Goal: Task Accomplishment & Management: Manage account settings

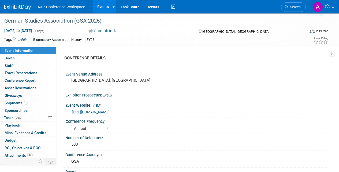
select select "Annual"
select select "Level 2"
select select "In-Person Booth"
select select "History"
select select "Bloomsbury Academic"
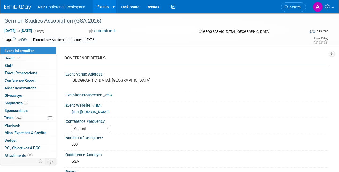
select select "[PERSON_NAME]"
select select "Brand/Subject Presence​"
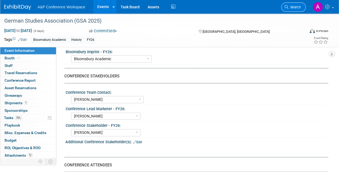
click at [295, 7] on span "Search" at bounding box center [295, 7] width 12 height 4
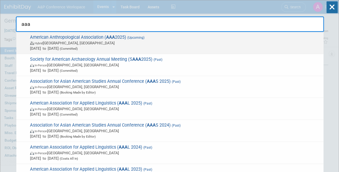
type input "aaa"
click at [190, 43] on span "Hybrid New Orleans, LA" at bounding box center [175, 42] width 291 height 5
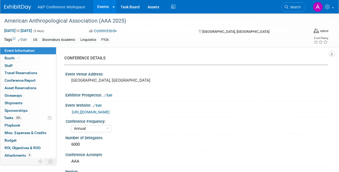
select select "Annual"
select select "Level 2"
select select "In-Person Booth"
select select "Anthropology"
select select "Bloomsbury Academic"
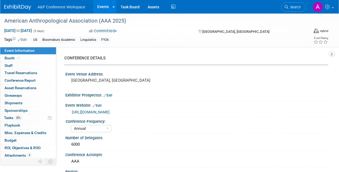
select select "[PERSON_NAME]"
select select "Networking/Commissioning"
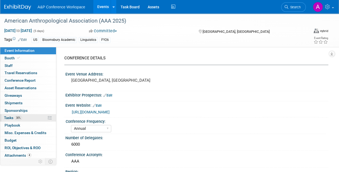
click at [10, 118] on span "Tasks 30%" at bounding box center [13, 117] width 18 height 4
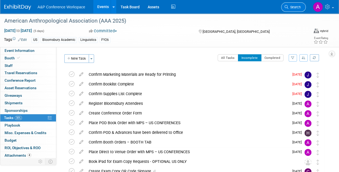
click at [297, 6] on span "Search" at bounding box center [295, 7] width 12 height 4
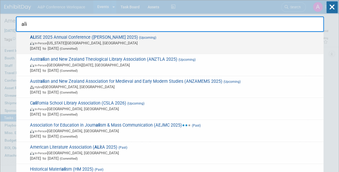
type input "ali"
click at [194, 44] on span "In-Person Kansas City, MO" at bounding box center [175, 42] width 291 height 5
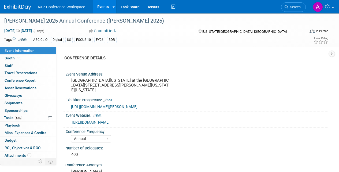
select select "Annual"
select select "Level 2"
select select "In-Person Booth"
select select "Library & Information Science"
select select "Bloomsbury Libraries Unlimited"
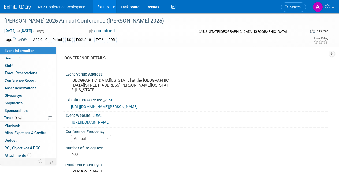
select select "[PERSON_NAME]"
select select "Brand/Subject Presence​"
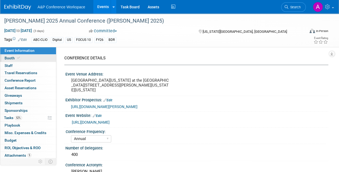
click at [25, 59] on link "Booth" at bounding box center [28, 57] width 56 height 7
select select "CLLU - Libraries Unlimited"
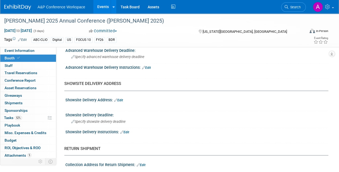
scroll to position [375, 0]
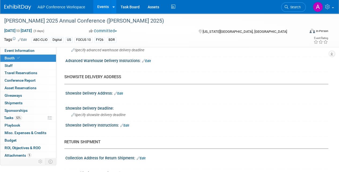
click at [121, 91] on link "Edit" at bounding box center [118, 93] width 9 height 4
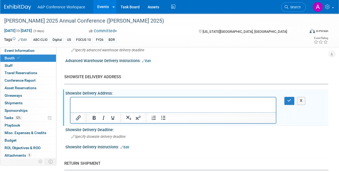
scroll to position [0, 0]
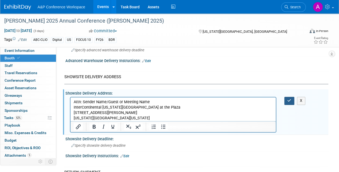
click at [290, 99] on icon "button" at bounding box center [289, 100] width 4 height 4
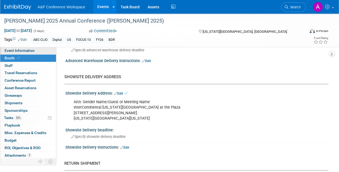
click at [24, 50] on span "Event Information" at bounding box center [20, 50] width 30 height 4
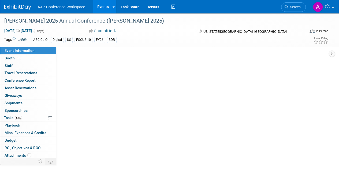
select select "Annual"
select select "Level 2"
select select "In-Person Booth"
select select "Library & Information Science"
select select "Bloomsbury Libraries Unlimited"
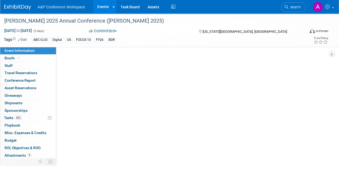
select select "[PERSON_NAME]"
select select "Brand/Subject Presence​"
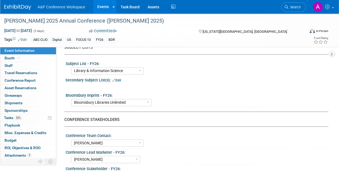
scroll to position [193, 0]
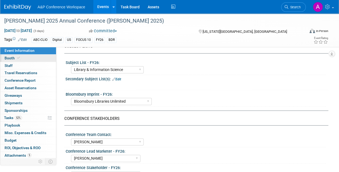
click at [10, 58] on span "Booth" at bounding box center [13, 58] width 16 height 4
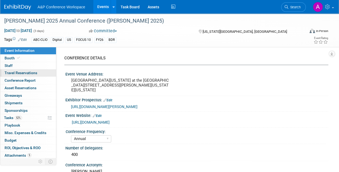
select select "CLLU - Libraries Unlimited"
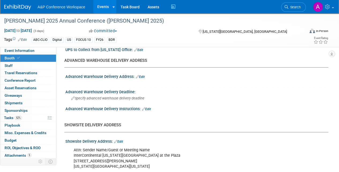
scroll to position [333, 0]
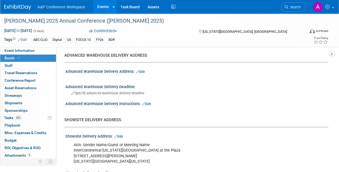
click at [106, 144] on div "Attn: Sender Name/Guest or Meeting Name InterContinental Kansas City at the Pla…" at bounding box center [173, 152] width 206 height 27
click at [120, 134] on link "Edit" at bounding box center [118, 136] width 9 height 4
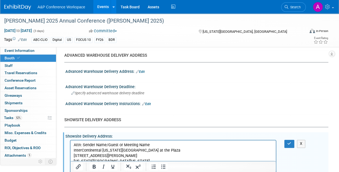
scroll to position [0, 0]
click at [107, 143] on p "Attn: Sender Name/Guest or Meeting Name InterContinental Kansas City at the Pla…" at bounding box center [173, 152] width 199 height 21
click at [171, 145] on p "Attn: Bloomsbury Lib. Unlimited/Guest or Meeting Name InterContinental Kansas C…" at bounding box center [173, 152] width 199 height 21
click at [290, 141] on icon "button" at bounding box center [289, 143] width 4 height 4
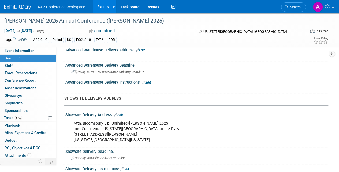
scroll to position [386, 0]
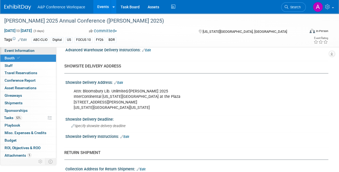
click at [35, 48] on link "Event Information" at bounding box center [28, 50] width 56 height 7
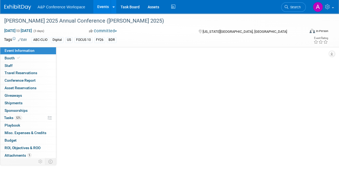
scroll to position [0, 0]
select select "Annual"
select select "Level 2"
select select "In-Person Booth"
select select "Library & Information Science"
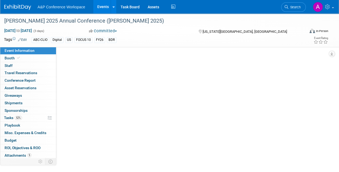
select select "Bloomsbury Libraries Unlimited"
select select "[PERSON_NAME]"
select select "Brand/Subject Presence​"
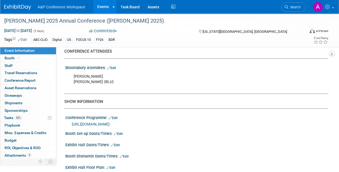
scroll to position [402, 0]
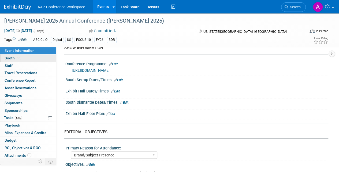
drag, startPoint x: 10, startPoint y: 56, endPoint x: 26, endPoint y: 61, distance: 16.8
click at [10, 56] on span "Booth" at bounding box center [13, 58] width 16 height 4
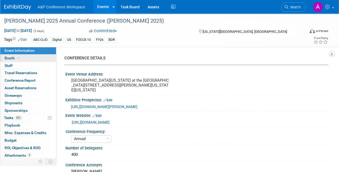
select select "CLLU - Libraries Unlimited"
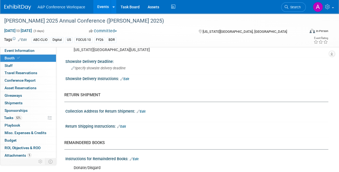
scroll to position [456, 0]
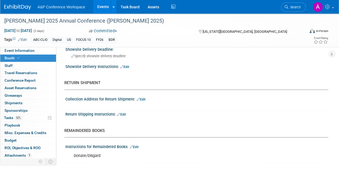
click at [128, 112] on div "Return Shipping Instructions: Edit" at bounding box center [196, 113] width 263 height 7
click at [126, 112] on link "Edit" at bounding box center [121, 114] width 9 height 4
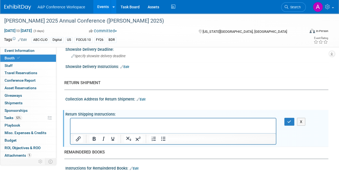
scroll to position [0, 0]
click at [290, 120] on icon "button" at bounding box center [289, 121] width 4 height 4
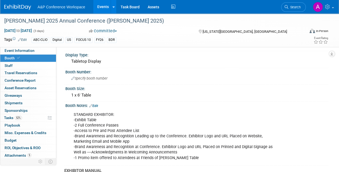
scroll to position [27, 0]
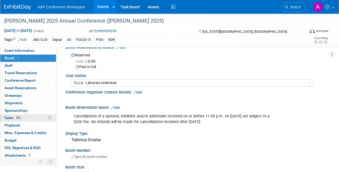
click at [8, 117] on span "Tasks 52%" at bounding box center [13, 117] width 18 height 4
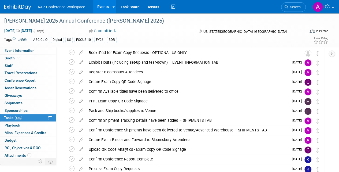
scroll to position [0, 0]
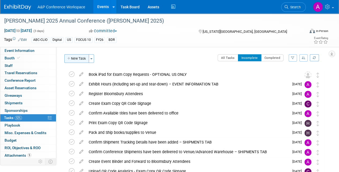
click at [75, 61] on button "New Task" at bounding box center [76, 58] width 25 height 9
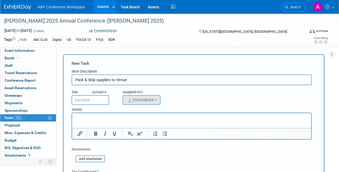
type input "Pack & Ship supplies to Venue"
click at [135, 101] on span "Unassigned" at bounding box center [139, 99] width 27 height 4
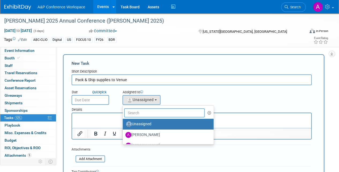
click at [142, 115] on input "text" at bounding box center [164, 112] width 81 height 9
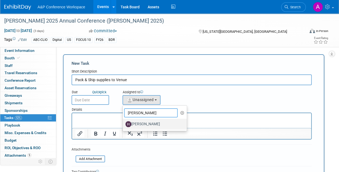
type input "hann"
click at [145, 123] on label "[PERSON_NAME]" at bounding box center [154, 124] width 56 height 9
click at [124, 123] on input "[PERSON_NAME]" at bounding box center [121, 122] width 3 height 3
select select "f47d5110-dff9-4952-99f5-c640fdae2d00"
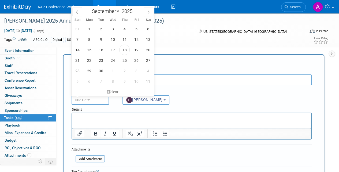
click at [99, 102] on input "text" at bounding box center [91, 100] width 38 height 10
click at [150, 10] on icon at bounding box center [149, 12] width 4 height 4
click at [76, 13] on icon at bounding box center [77, 12] width 4 height 4
click at [150, 13] on icon at bounding box center [149, 12] width 4 height 4
click at [77, 12] on icon at bounding box center [77, 12] width 4 height 4
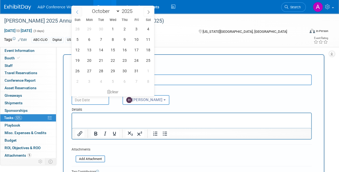
select select "8"
click at [89, 69] on span "29" at bounding box center [89, 70] width 10 height 10
type input "Sep 29, 2025"
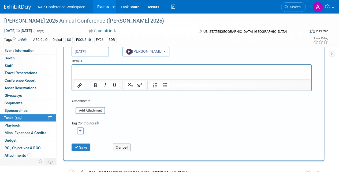
scroll to position [54, 0]
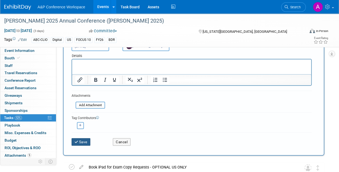
click at [85, 139] on button "Save" at bounding box center [81, 142] width 19 height 8
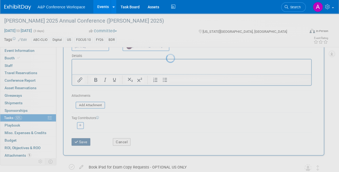
scroll to position [4, 0]
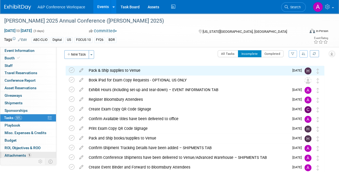
click at [19, 153] on span "Attachments 5" at bounding box center [18, 155] width 27 height 4
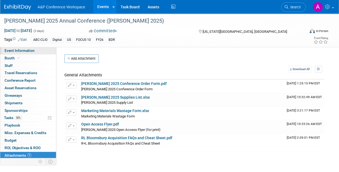
click at [34, 49] on link "Event Information" at bounding box center [28, 50] width 56 height 7
select select "Annual"
select select "Level 2"
select select "In-Person Booth"
select select "Library & Information Science"
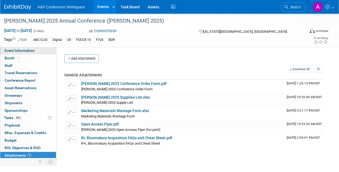
select select "Bloomsbury Libraries Unlimited"
select select "[PERSON_NAME]"
select select "Brand/Subject Presence​"
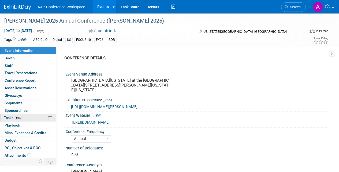
click at [10, 115] on span "Tasks 50%" at bounding box center [13, 117] width 18 height 4
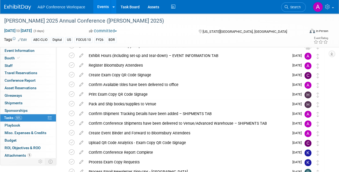
scroll to position [43, 0]
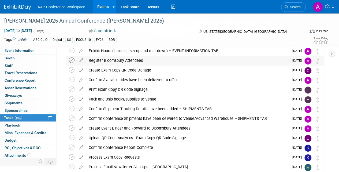
click at [71, 60] on icon at bounding box center [72, 60] width 6 height 6
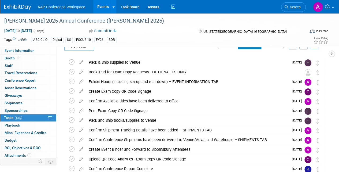
scroll to position [0, 0]
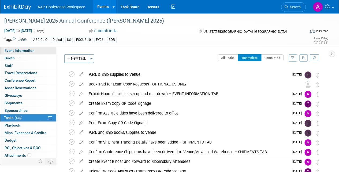
click at [27, 51] on span "Event Information" at bounding box center [20, 50] width 30 height 4
select select "Annual"
select select "Level 2"
select select "In-Person Booth"
select select "Library & Information Science"
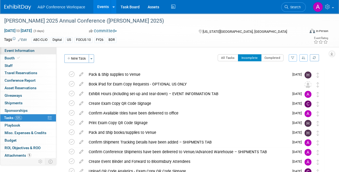
select select "Bloomsbury Libraries Unlimited"
select select "[PERSON_NAME]"
select select "Brand/Subject Presence​"
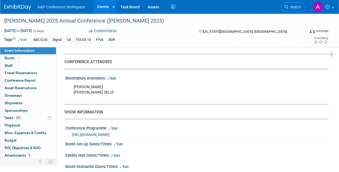
scroll to position [343, 0]
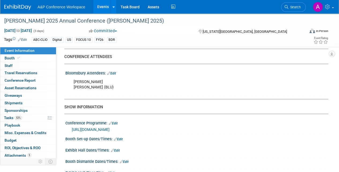
click at [107, 80] on div "Kera Yonker Jessica Gribble (BLU)" at bounding box center [173, 84] width 206 height 16
click at [114, 71] on link "Edit" at bounding box center [111, 73] width 9 height 4
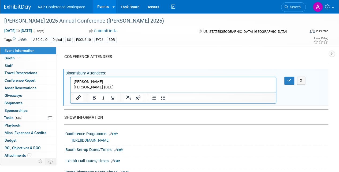
scroll to position [0, 0]
drag, startPoint x: 88, startPoint y: 87, endPoint x: 100, endPoint y: 87, distance: 11.3
click at [100, 87] on p "Kera Yonker Jessica Gribble (BLU)" at bounding box center [173, 84] width 199 height 11
copy p "Gribble"
click at [291, 78] on icon "button" at bounding box center [289, 80] width 4 height 4
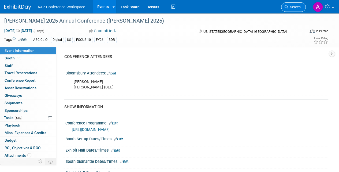
click at [295, 6] on span "Search" at bounding box center [295, 7] width 12 height 4
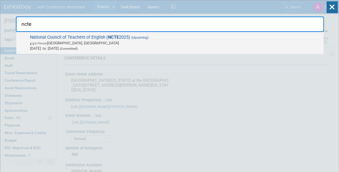
type input "ncte"
click at [223, 42] on span "In-Person Denver, CO" at bounding box center [175, 42] width 291 height 5
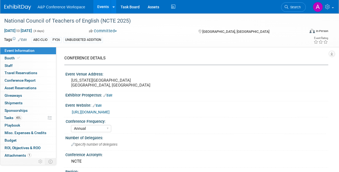
select select "Annual"
select select "Level 2"
select select "In-Person Booth"
select select "Schools"
select select "Bloomsbury Digital Resources"
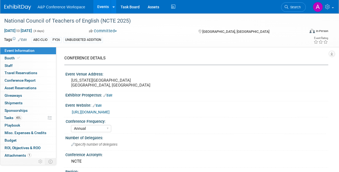
select select "[PERSON_NAME]"
select select "Brand/Subject Presence​"
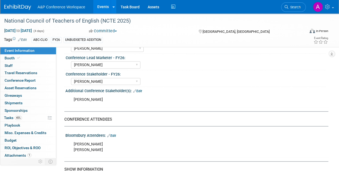
scroll to position [322, 0]
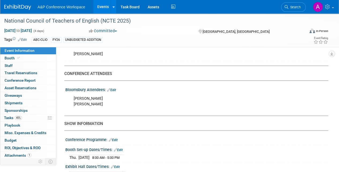
click at [116, 88] on link "Edit" at bounding box center [111, 90] width 9 height 4
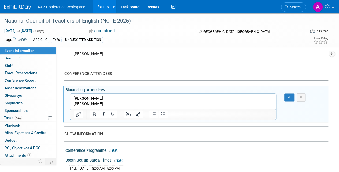
scroll to position [0, 0]
drag, startPoint x: 98, startPoint y: 104, endPoint x: 115, endPoint y: 103, distance: 17.2
click at [98, 104] on p "Kevin Connors Paul Webb" at bounding box center [173, 101] width 199 height 11
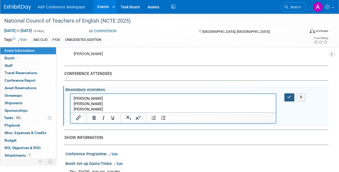
click at [288, 95] on icon "button" at bounding box center [289, 97] width 4 height 4
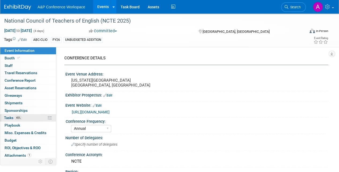
click at [10, 115] on span "Tasks 45%" at bounding box center [13, 117] width 18 height 4
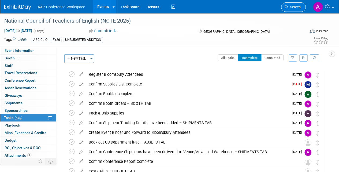
click at [297, 6] on span "Search" at bounding box center [295, 7] width 12 height 4
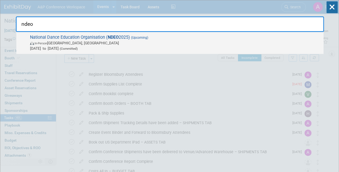
type input "ndeo"
click at [86, 42] on span "In-Person Detroit, MI" at bounding box center [175, 42] width 291 height 5
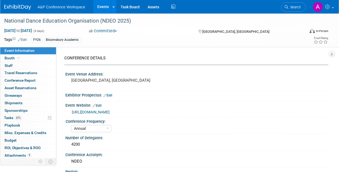
select select "Annual"
select select "Level 2"
select select "In-Person Booth"
select select "Drama & Performance Studies"
select select "Methuen Drama"
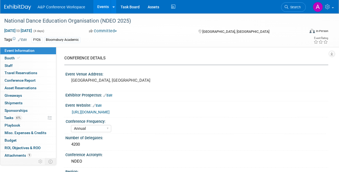
select select "[PERSON_NAME]"
select select "Networking/Commissioning"
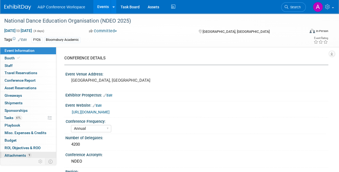
click at [15, 154] on span "Attachments 9" at bounding box center [18, 155] width 27 height 4
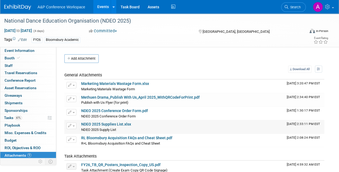
click at [111, 123] on link "NDEO 2025 Supplies List.xlsx" at bounding box center [106, 124] width 50 height 4
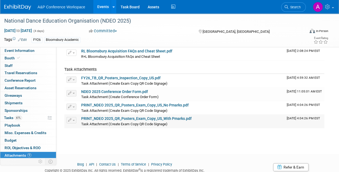
scroll to position [78, 0]
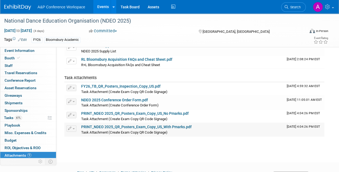
click at [137, 126] on link "PRINT_NDEO 2025_QR_Posters_Exam_Copy_US_With Pmarks.pdf" at bounding box center [136, 126] width 110 height 4
click at [160, 114] on link "PRINT_NDEO 2025_QR_Posters_Exam_Copy_US_No Pmarks.pdf" at bounding box center [135, 113] width 108 height 4
click at [127, 86] on link "FY26_TB_QR_Posters_Inspection_Copy_US.pdf" at bounding box center [120, 86] width 79 height 4
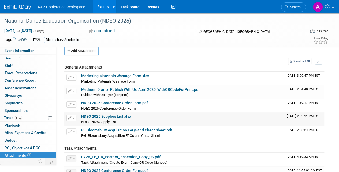
scroll to position [0, 0]
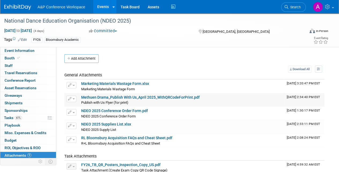
click at [128, 95] on link "Methuen Drama_Publish With Us_April 2025_WithQRCodeForPrint.pdf" at bounding box center [140, 97] width 119 height 4
click at [166, 96] on link "Methuen Drama_Publish With Us_April 2025_WithQRCodeForPrint.pdf" at bounding box center [140, 97] width 119 height 4
click at [33, 49] on span "Event Information" at bounding box center [20, 50] width 30 height 4
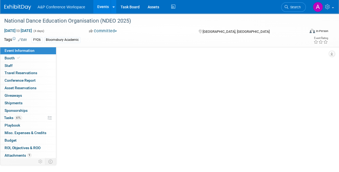
select select "Annual"
select select "Level 2"
select select "In-Person Booth"
select select "Drama & Performance Studies"
select select "Methuen Drama"
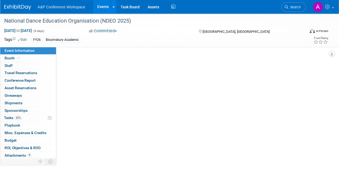
select select "[PERSON_NAME]"
select select "Networking/Commissioning"
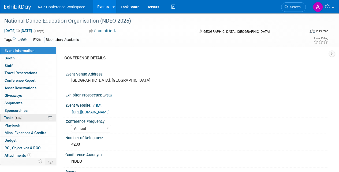
click at [10, 115] on span "Tasks 61%" at bounding box center [13, 117] width 18 height 4
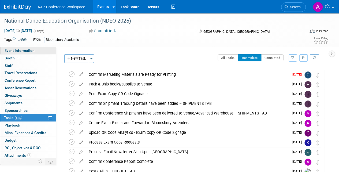
click at [34, 51] on link "Event Information" at bounding box center [28, 50] width 56 height 7
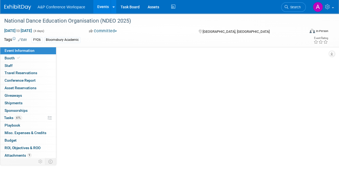
select select "Annual"
select select "Level 2"
select select "In-Person Booth"
select select "Drama & Performance Studies"
select select "Methuen Drama"
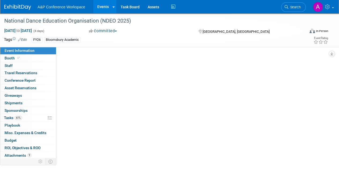
select select "[PERSON_NAME]"
select select "Networking/Commissioning"
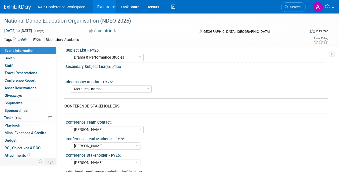
scroll to position [215, 0]
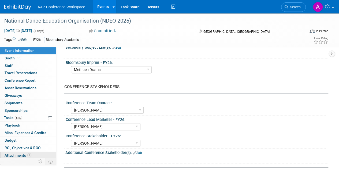
click at [17, 153] on span "Attachments 9" at bounding box center [18, 155] width 27 height 4
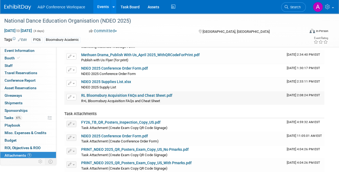
scroll to position [54, 0]
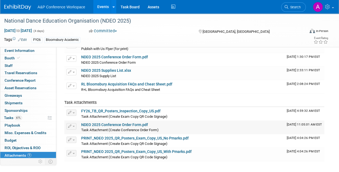
click at [131, 123] on link "NDEO 2025 Conference Order Form.pdf" at bounding box center [114, 124] width 67 height 4
